Goal: Task Accomplishment & Management: Use online tool/utility

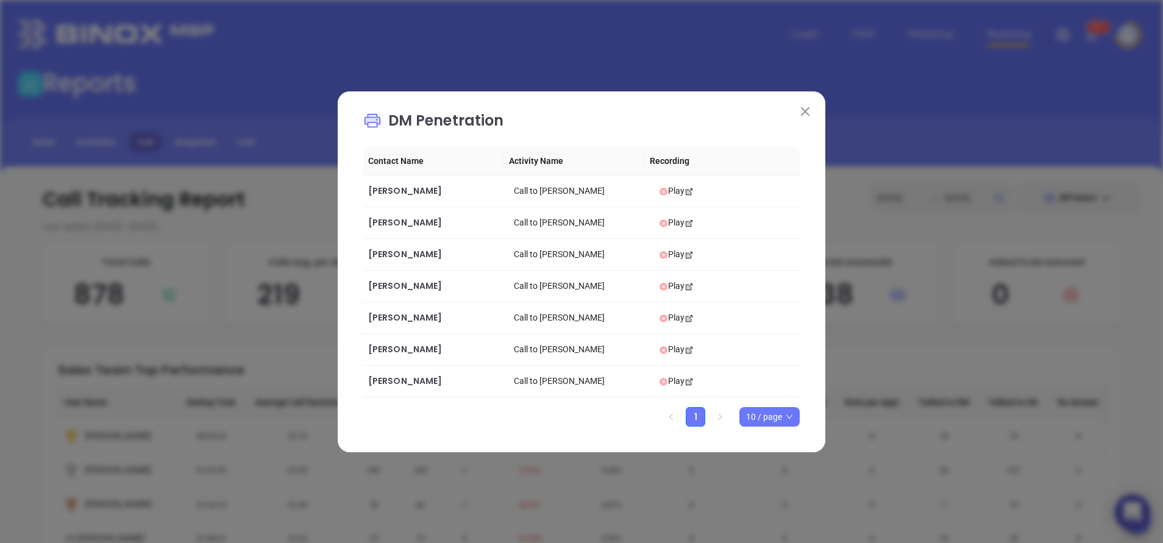
click at [811, 109] on button at bounding box center [805, 112] width 16 height 16
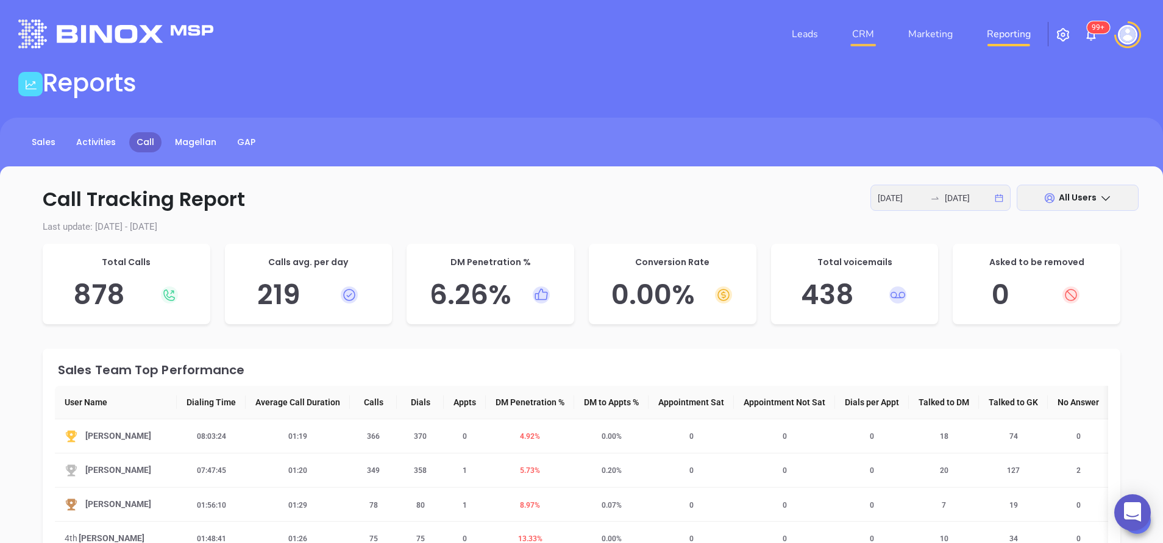
click at [870, 34] on link "CRM" at bounding box center [863, 34] width 32 height 24
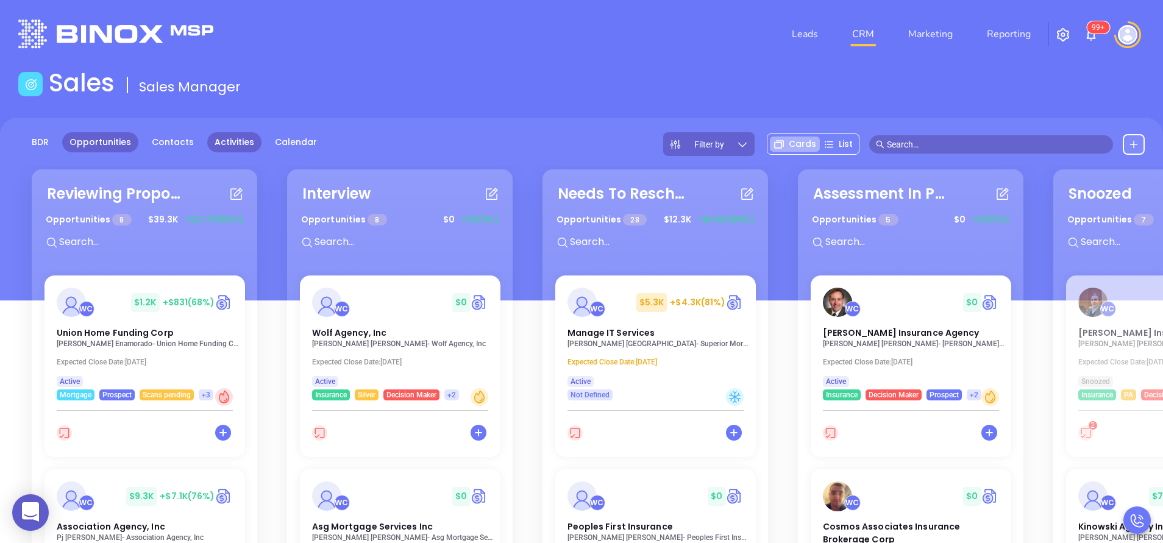
click at [231, 140] on link "Activities" at bounding box center [234, 142] width 54 height 20
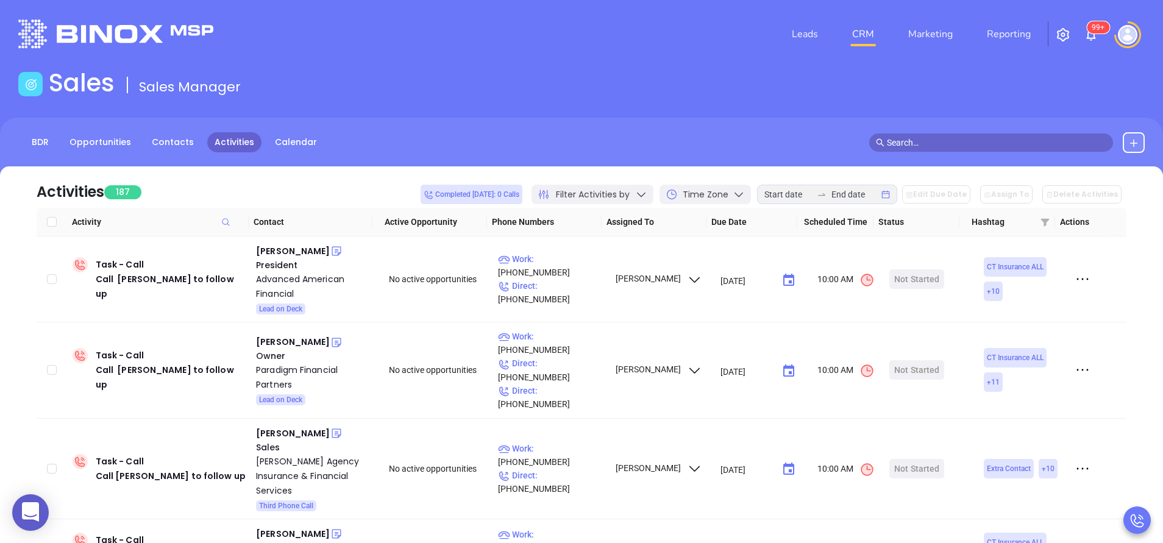
click at [653, 188] on div "Filter Activities by" at bounding box center [593, 195] width 122 height 20
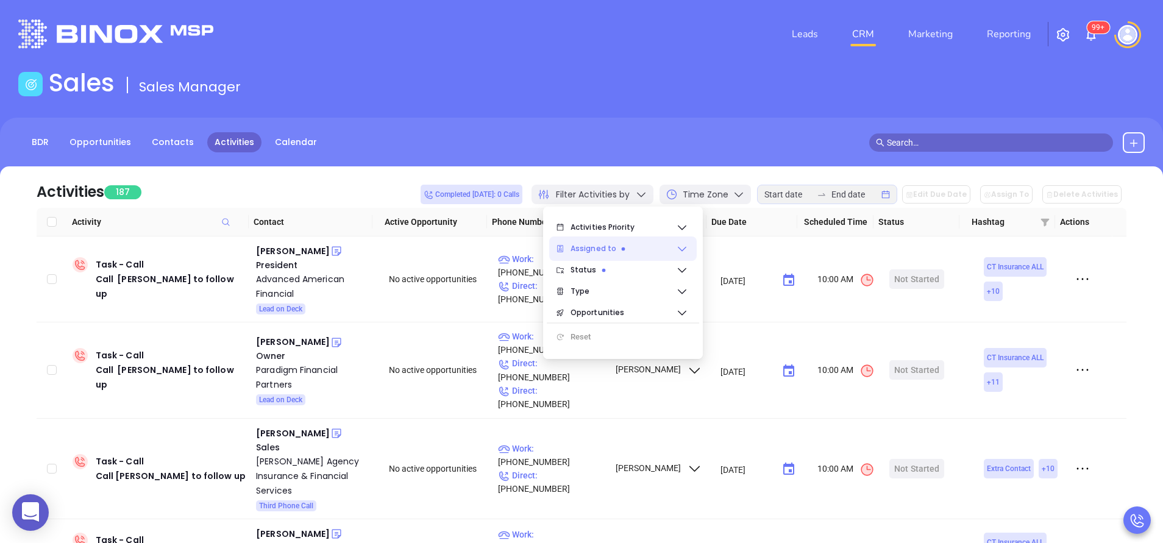
click at [681, 250] on icon at bounding box center [682, 249] width 9 height 5
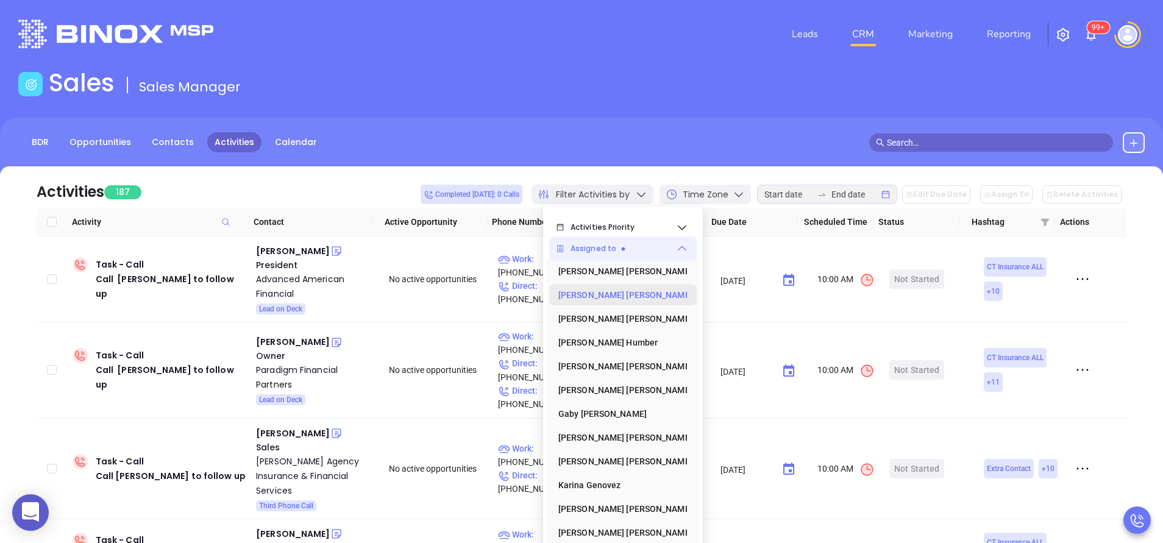
click at [642, 290] on div "Anabell Dominguez" at bounding box center [619, 295] width 122 height 24
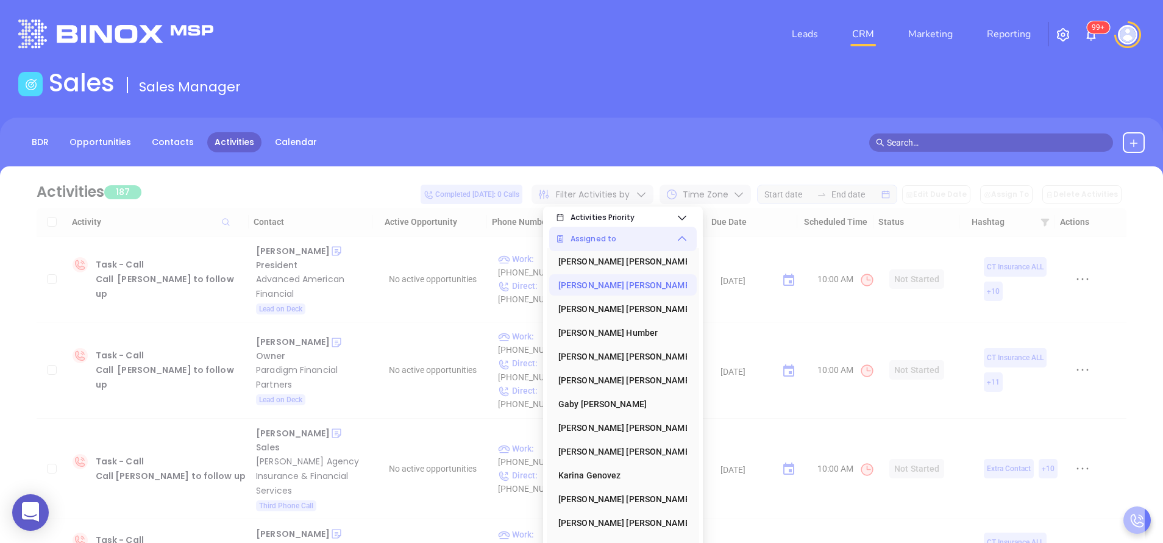
scroll to position [14, 0]
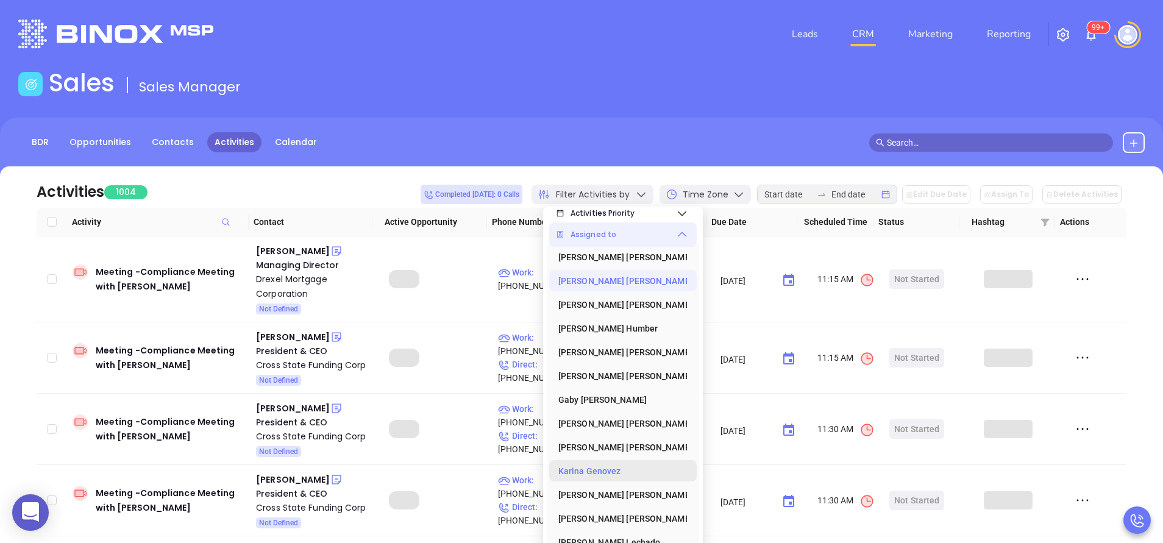
click at [613, 472] on div "Karina Genovez" at bounding box center [619, 471] width 122 height 24
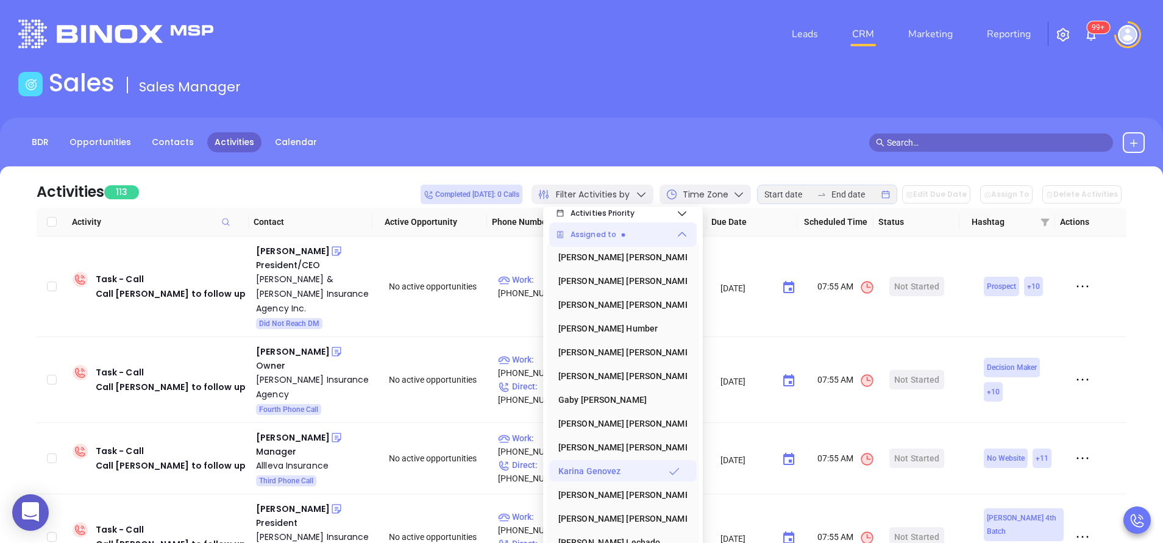
click at [376, 161] on div "BDR Opportunities Contacts Activities Calendar" at bounding box center [581, 148] width 1163 height 61
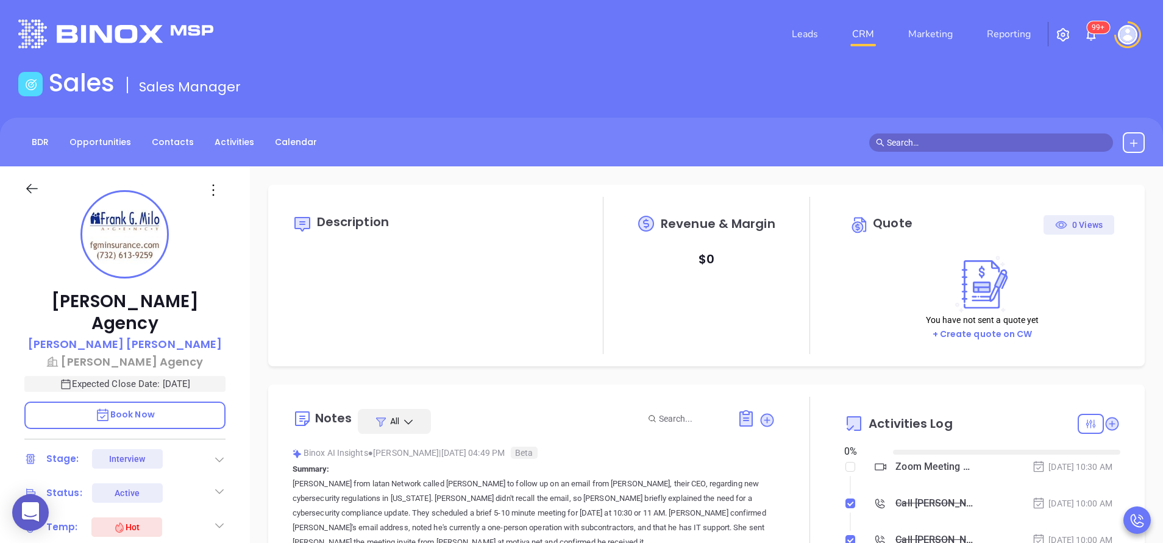
type input "[DATE]"
type input "[PERSON_NAME]"
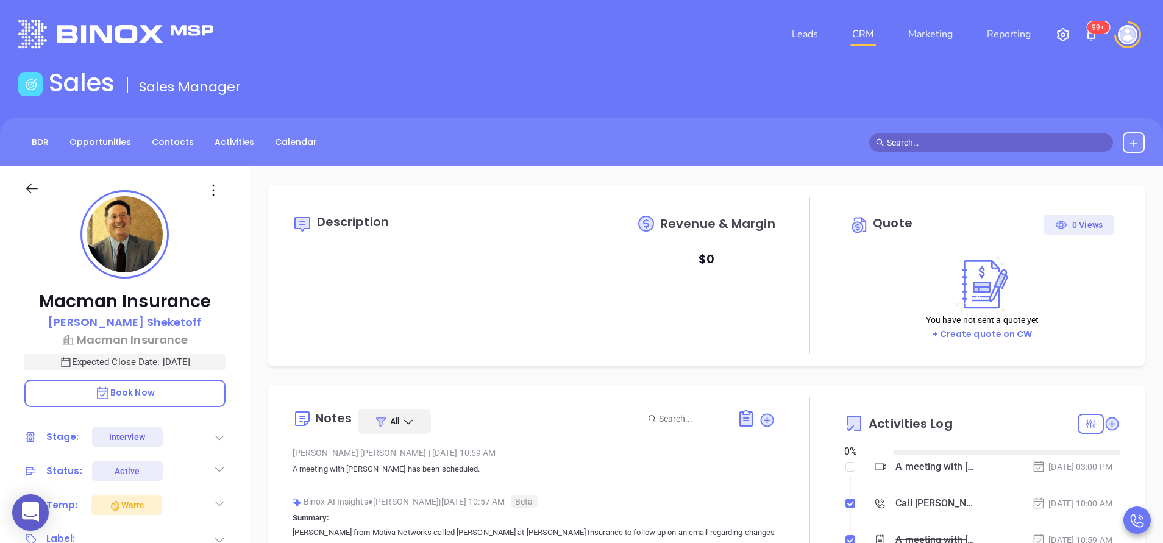
type input "[DATE]"
type input "[PERSON_NAME]"
